Goal: Task Accomplishment & Management: Complete application form

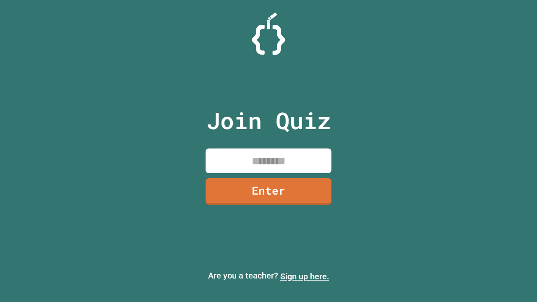
click at [305, 277] on link "Sign up here." at bounding box center [304, 277] width 49 height 10
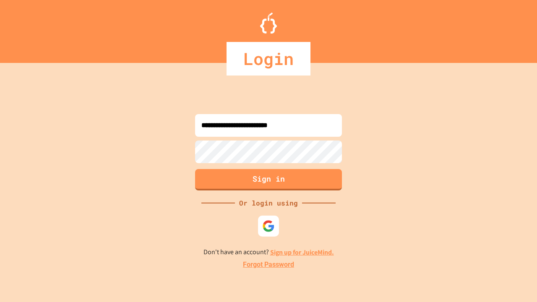
type input "**********"
